Goal: Check status: Check status

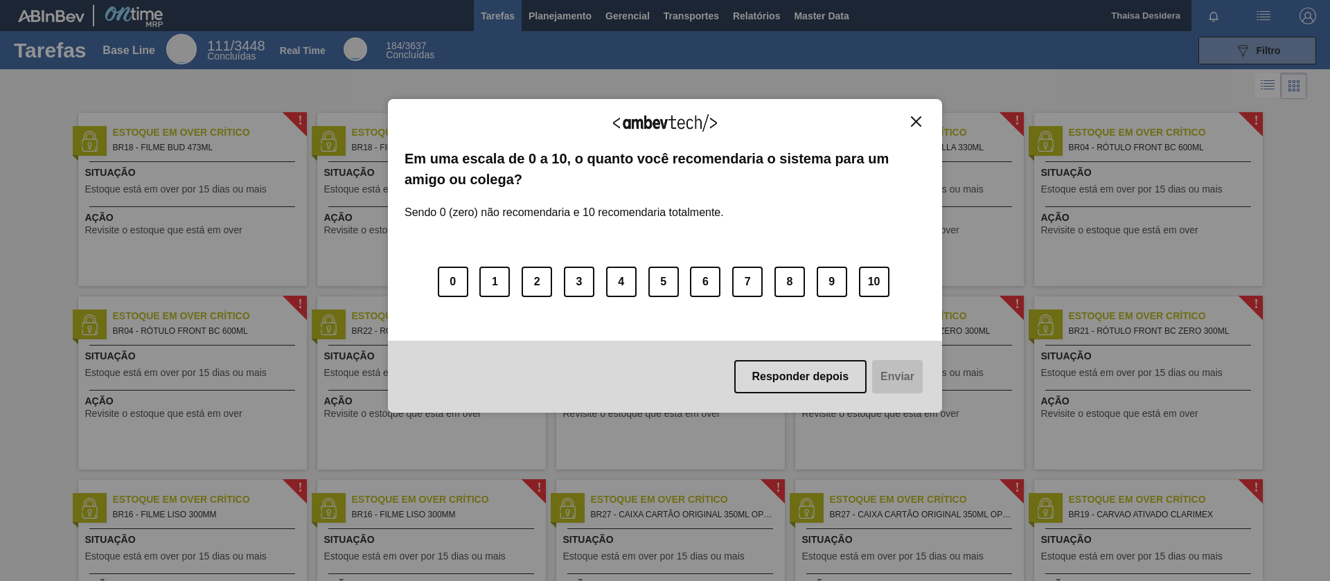
click at [917, 123] on img "Close" at bounding box center [916, 121] width 10 height 10
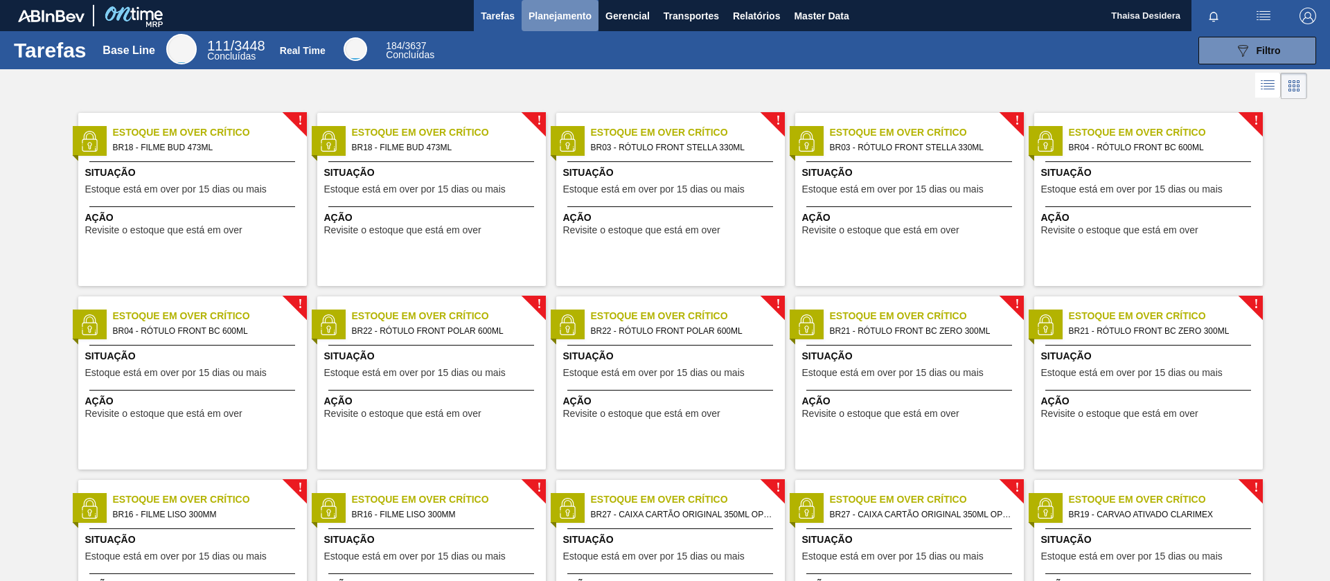
click at [539, 14] on span "Planejamento" at bounding box center [560, 16] width 63 height 17
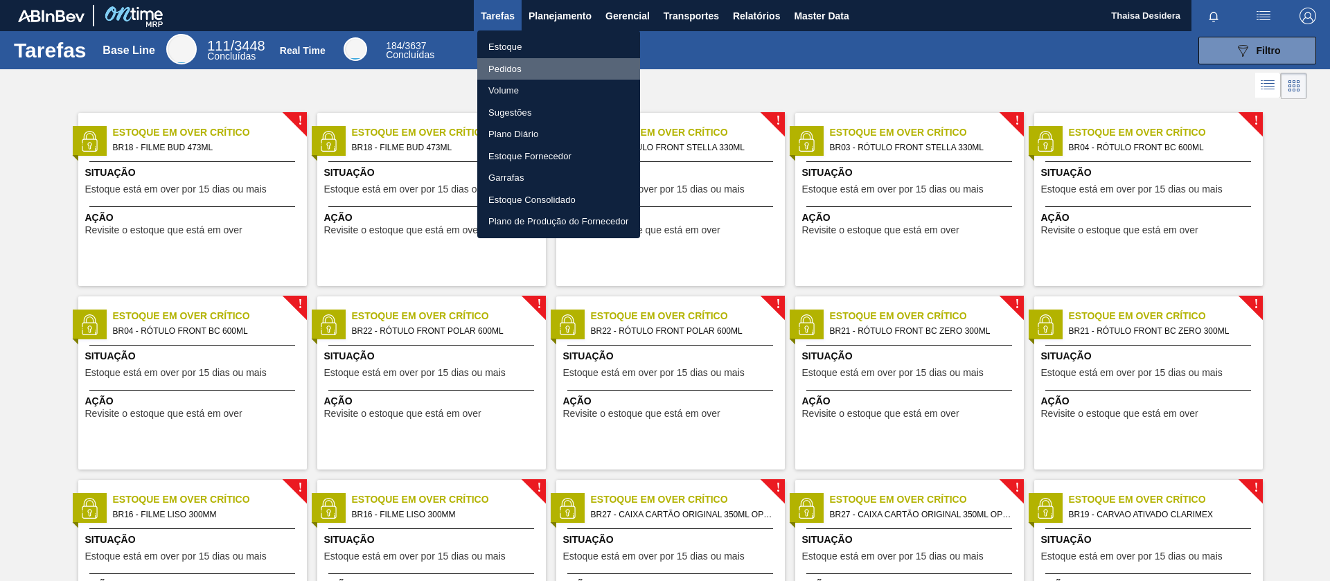
click at [524, 69] on li "Pedidos" at bounding box center [558, 69] width 163 height 22
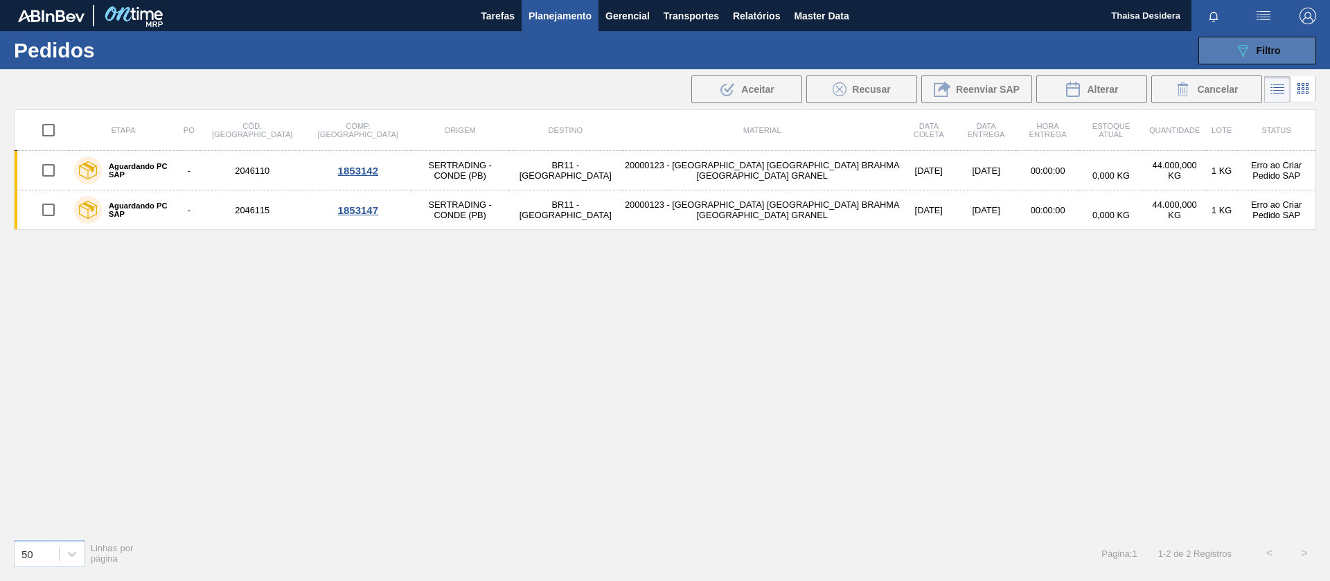
click at [1260, 52] on span "Filtro" at bounding box center [1269, 50] width 24 height 11
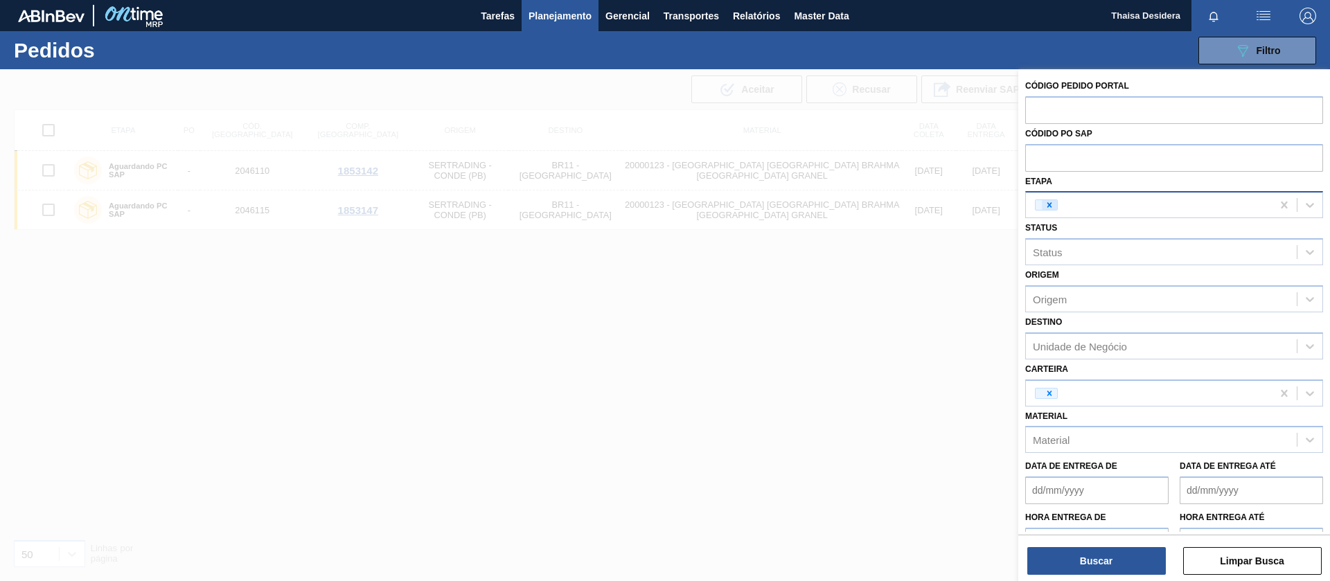
click at [1050, 206] on icon at bounding box center [1049, 205] width 5 height 5
click at [1078, 251] on div "Status" at bounding box center [1161, 252] width 271 height 20
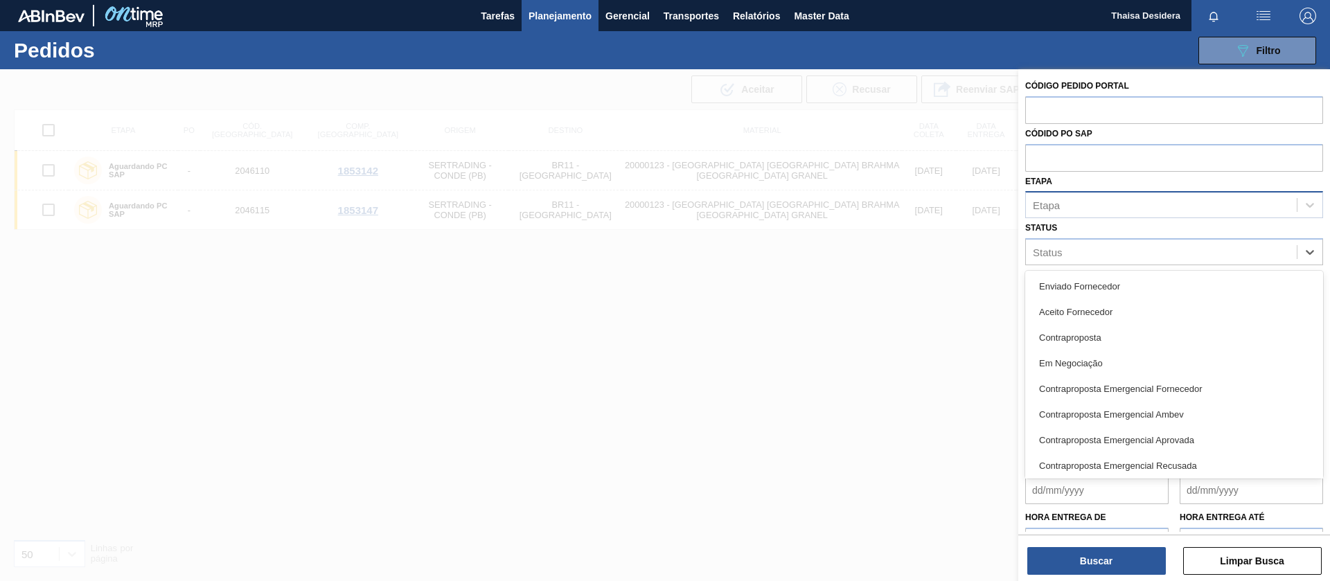
click at [1097, 202] on div "Etapa" at bounding box center [1161, 205] width 271 height 20
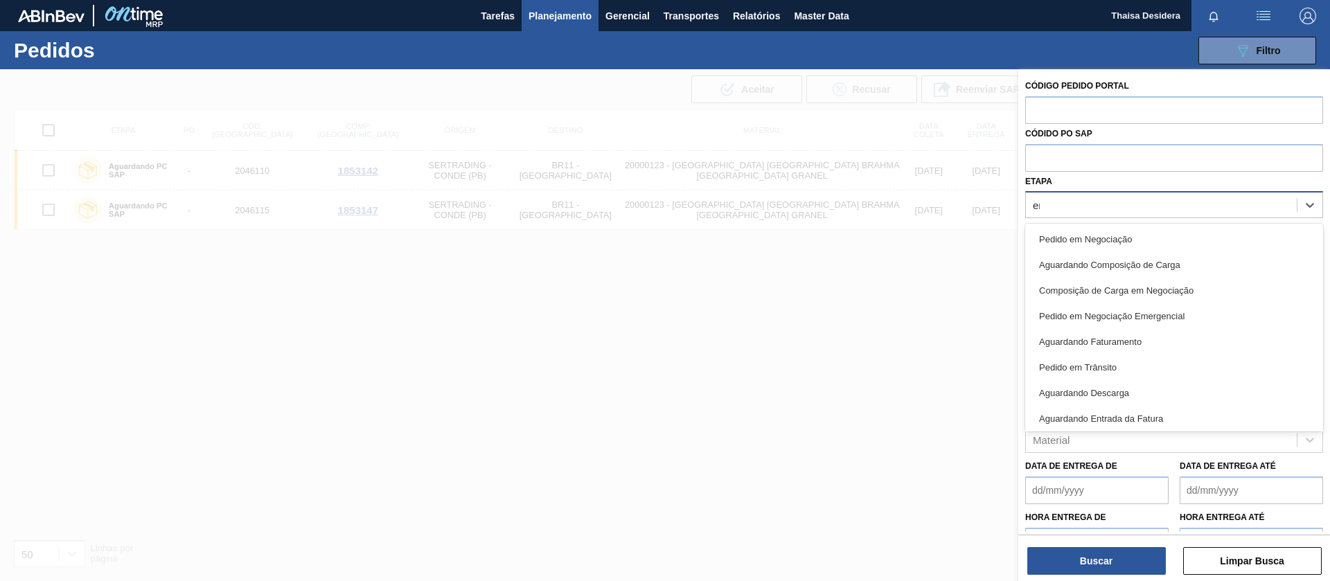
type input "emer"
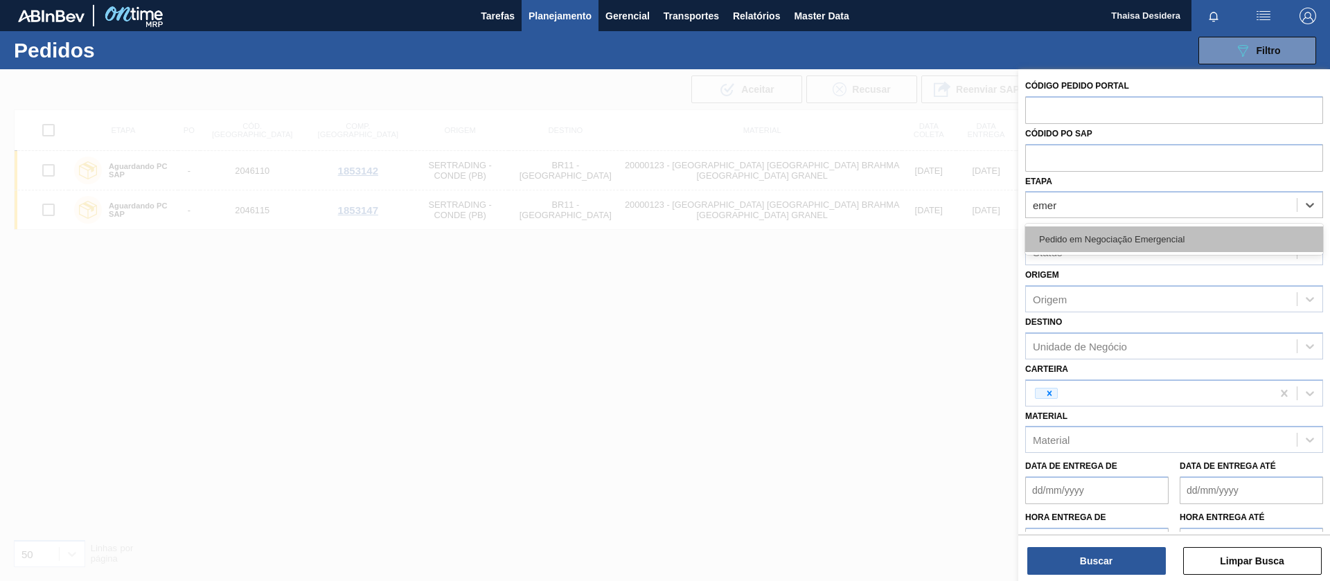
click at [1151, 238] on div "Pedido em Negociação Emergencial" at bounding box center [1174, 240] width 298 height 26
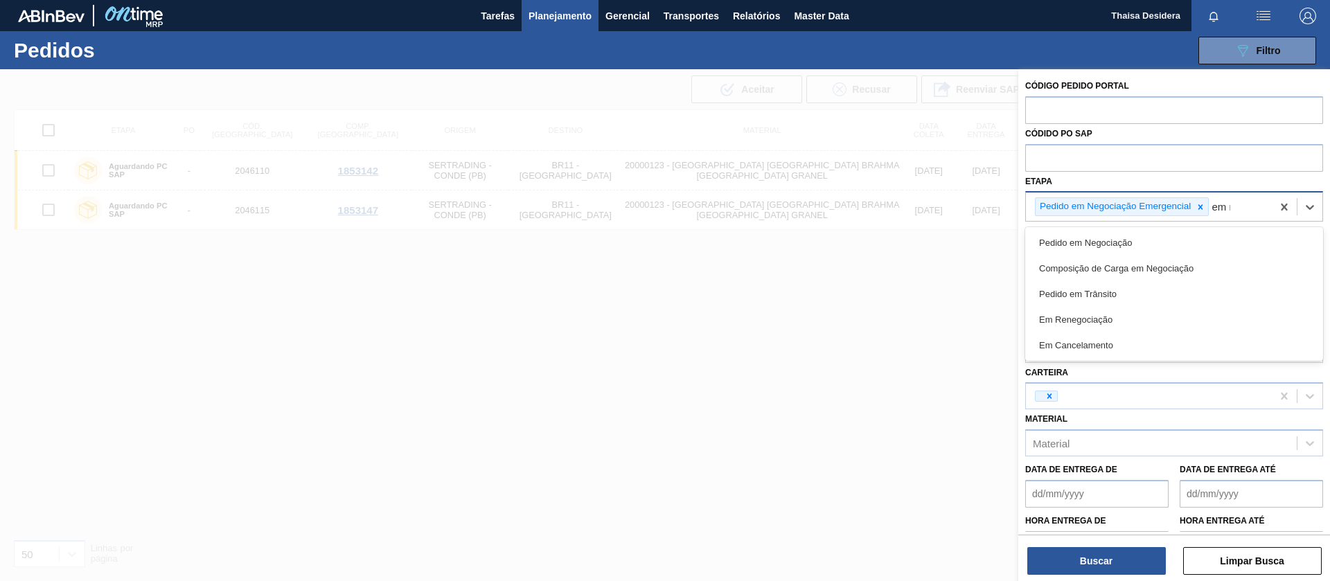
type input "em re"
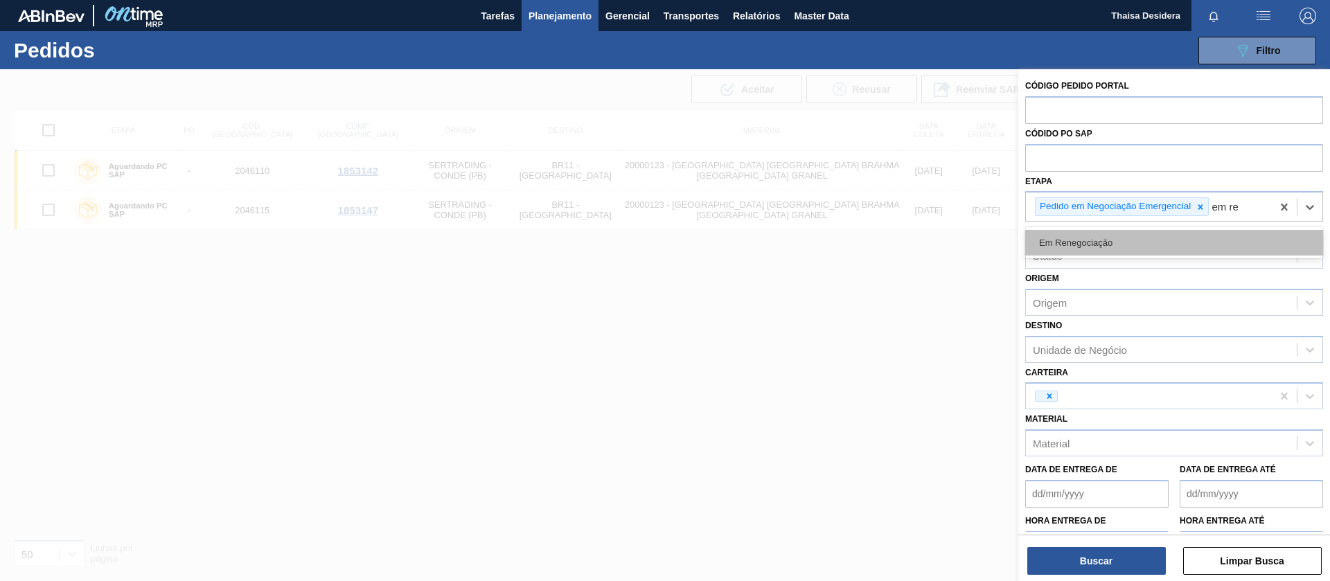
click at [1156, 248] on div "Em Renegociação" at bounding box center [1174, 243] width 298 height 26
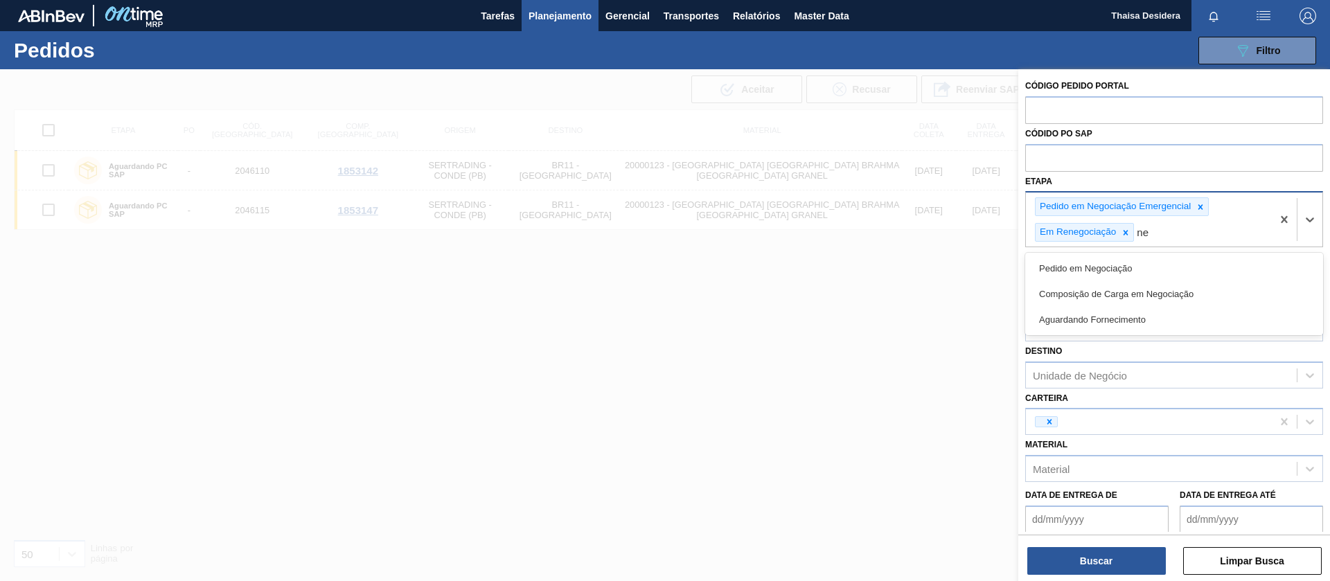
type input "n"
click at [1259, 181] on div "Etapa Pedido em Negociação Emergencial Em Renegociação" at bounding box center [1174, 210] width 298 height 76
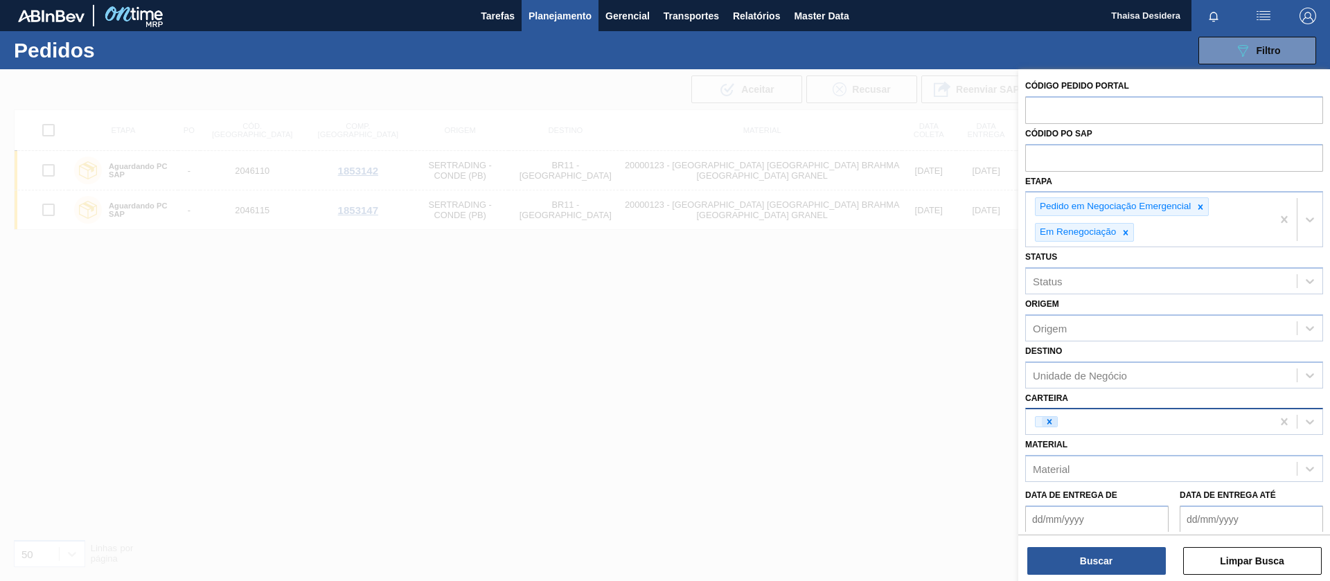
click at [1050, 424] on icon at bounding box center [1050, 422] width 10 height 10
type input "filme"
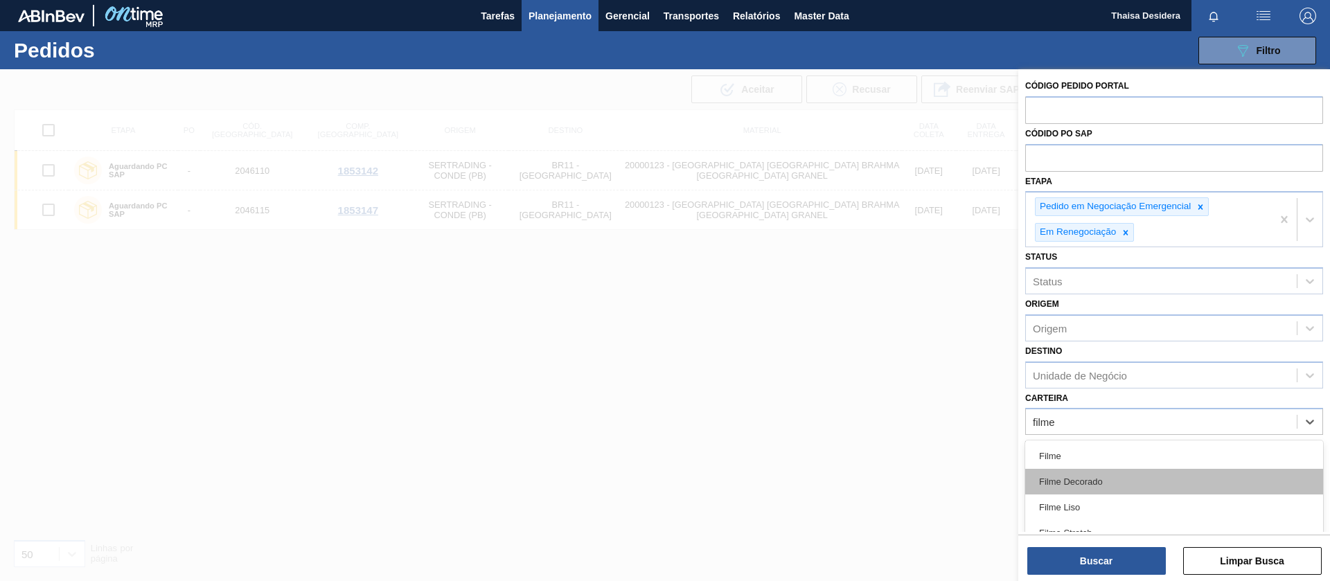
click at [1083, 475] on div "Filme Decorado" at bounding box center [1174, 482] width 298 height 26
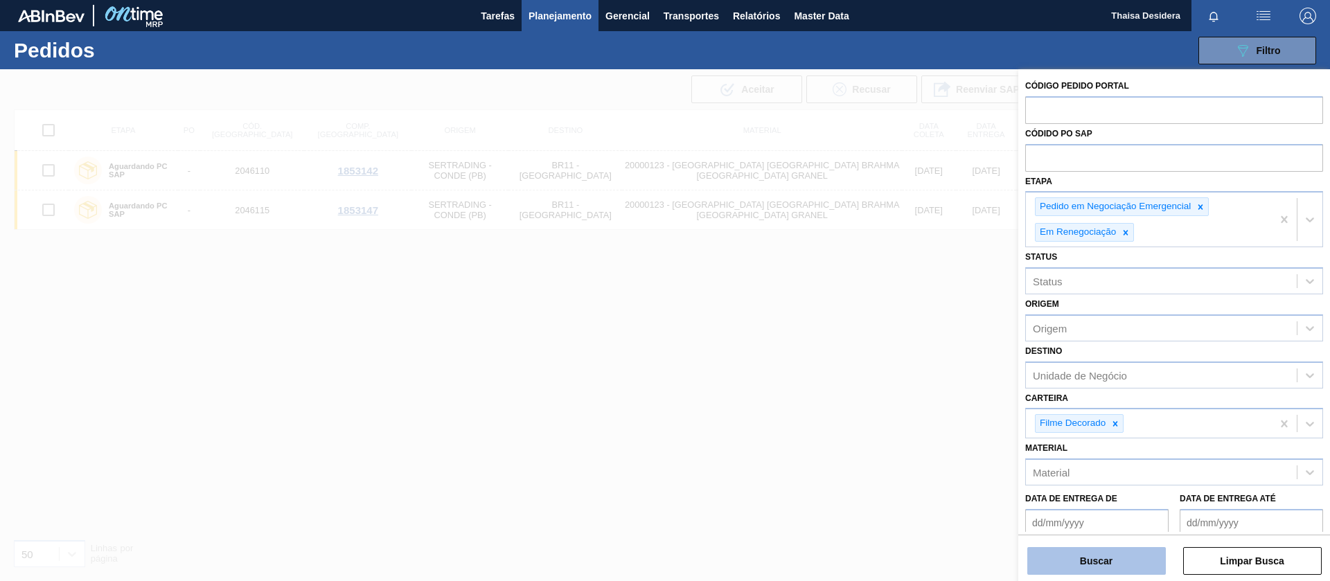
click at [1117, 561] on button "Buscar" at bounding box center [1096, 561] width 139 height 28
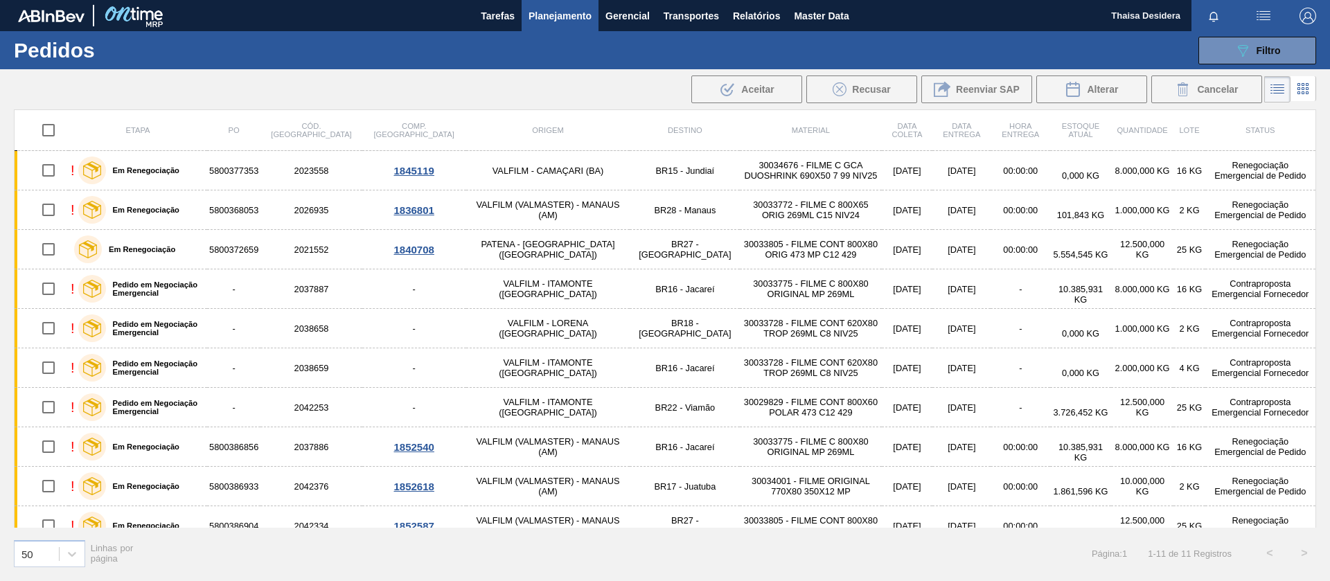
click at [51, 127] on input "checkbox" at bounding box center [48, 130] width 29 height 29
checkbox input "true"
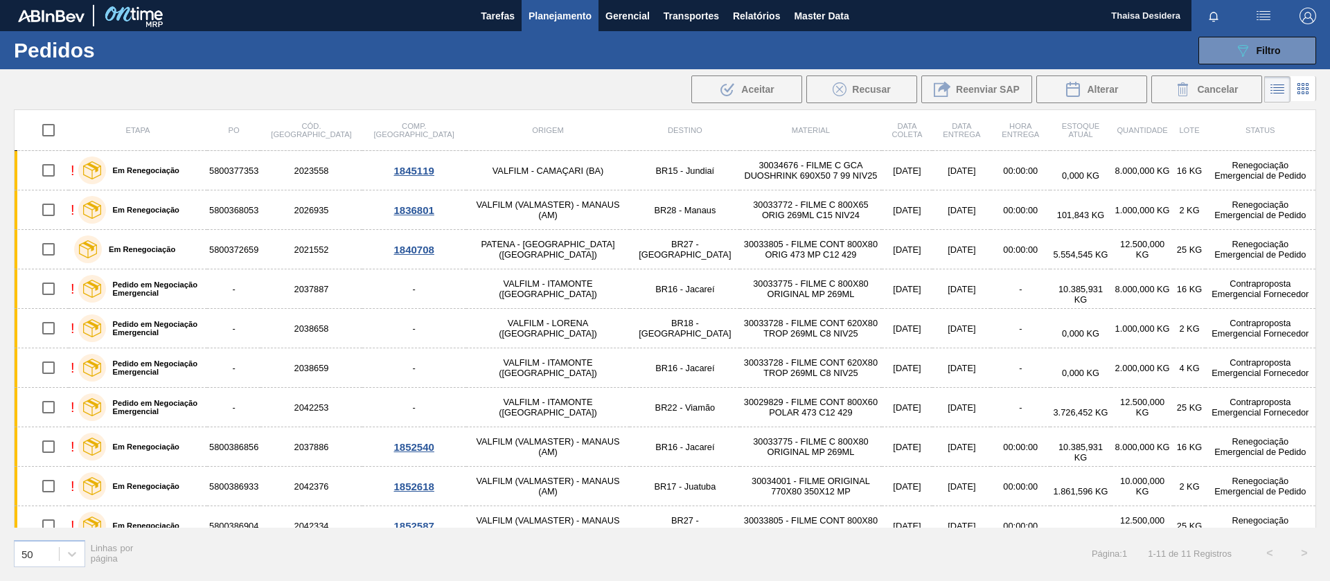
checkbox input "true"
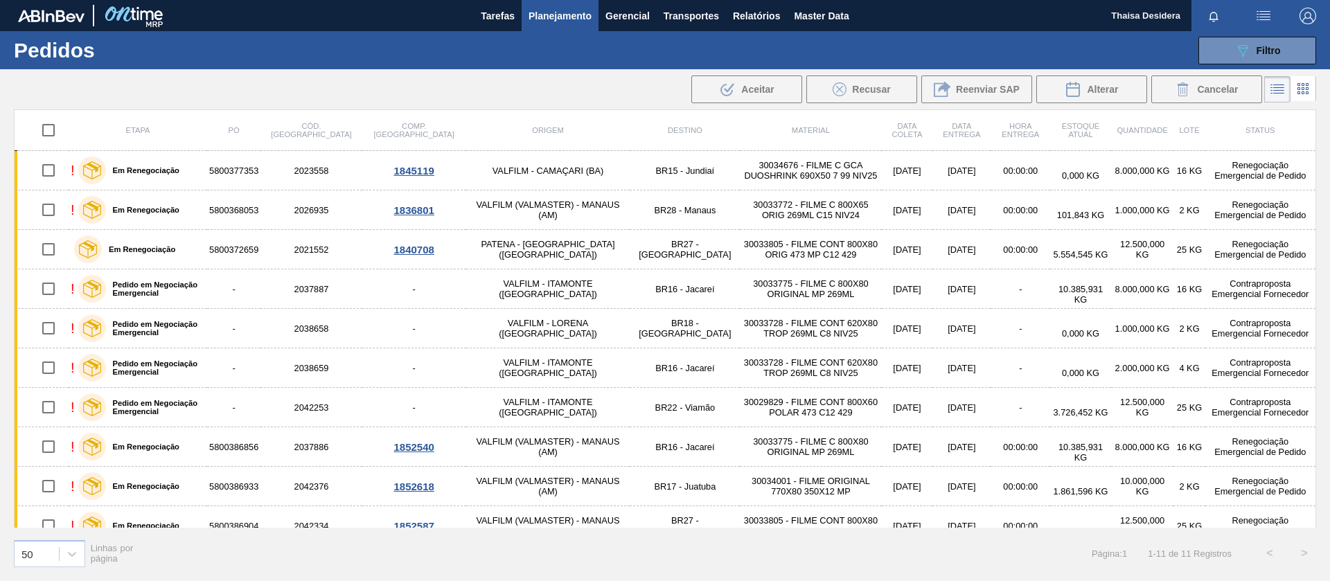
checkbox input "true"
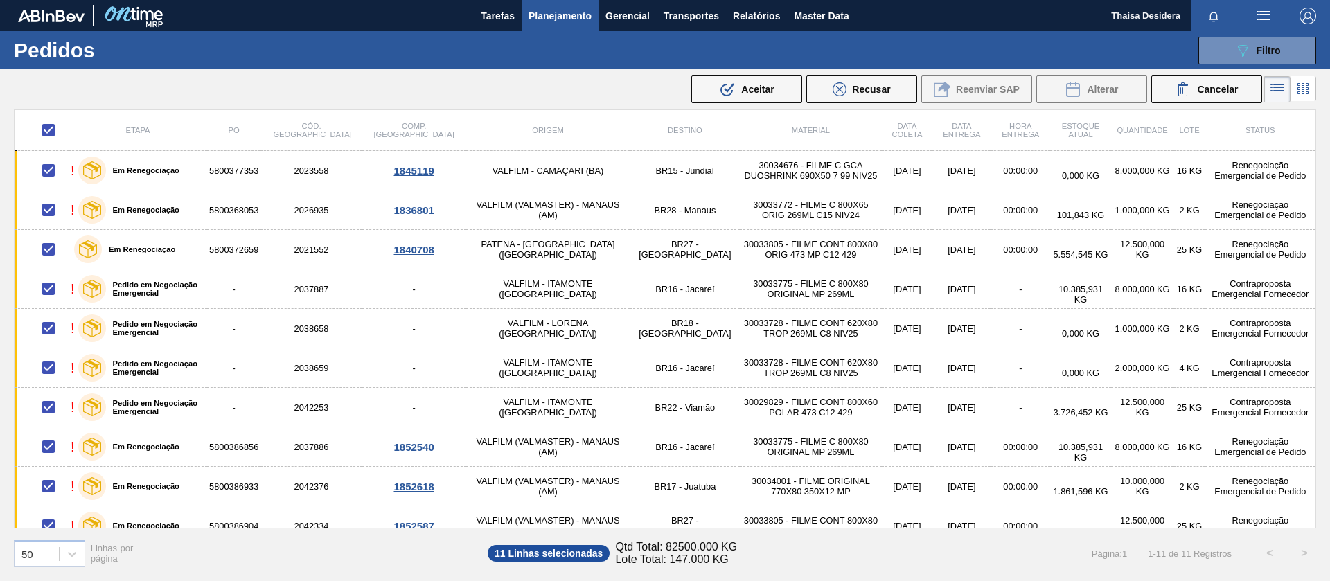
click at [48, 130] on input "checkbox" at bounding box center [48, 130] width 29 height 29
checkbox input "false"
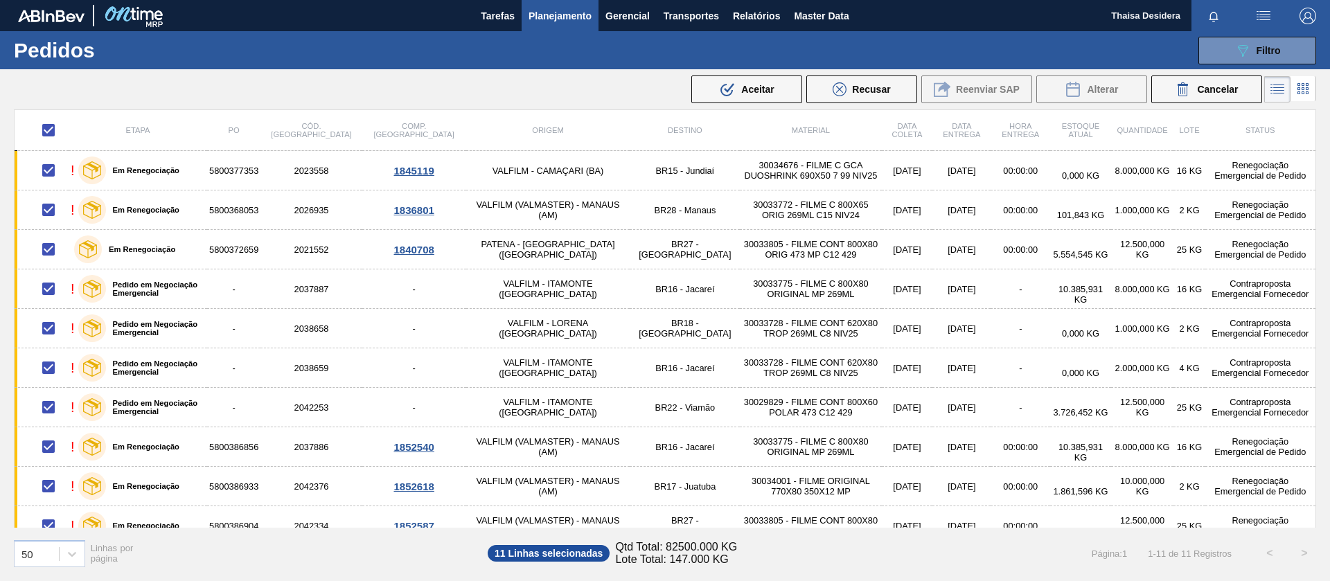
checkbox input "false"
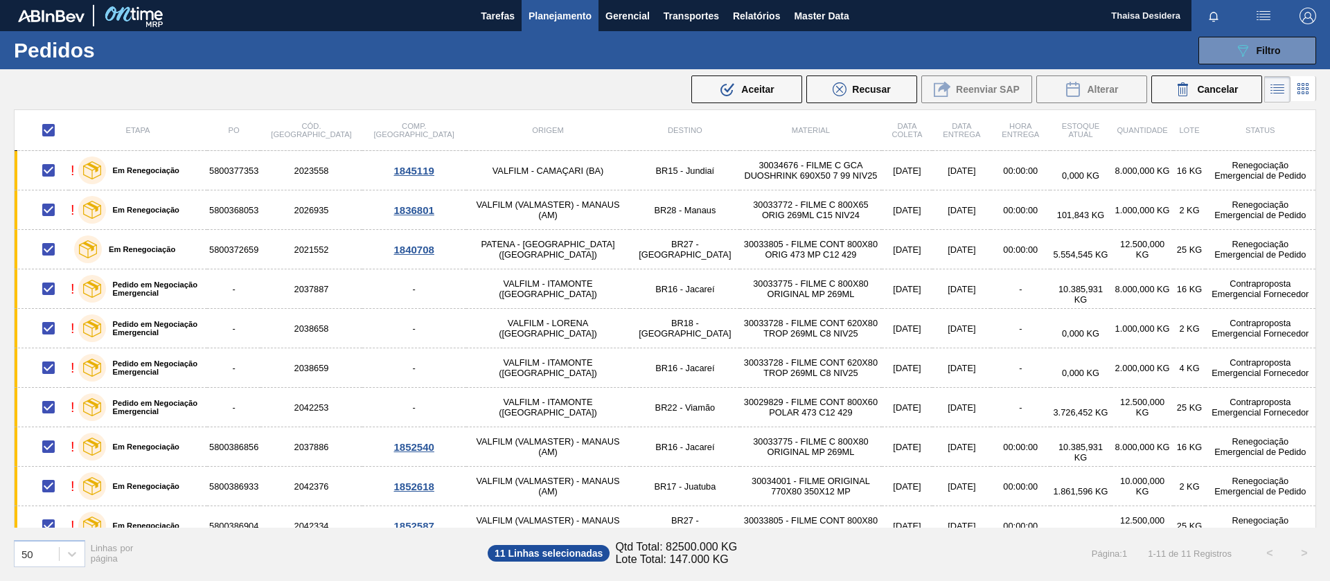
checkbox input "false"
